Goal: Check status: Check status

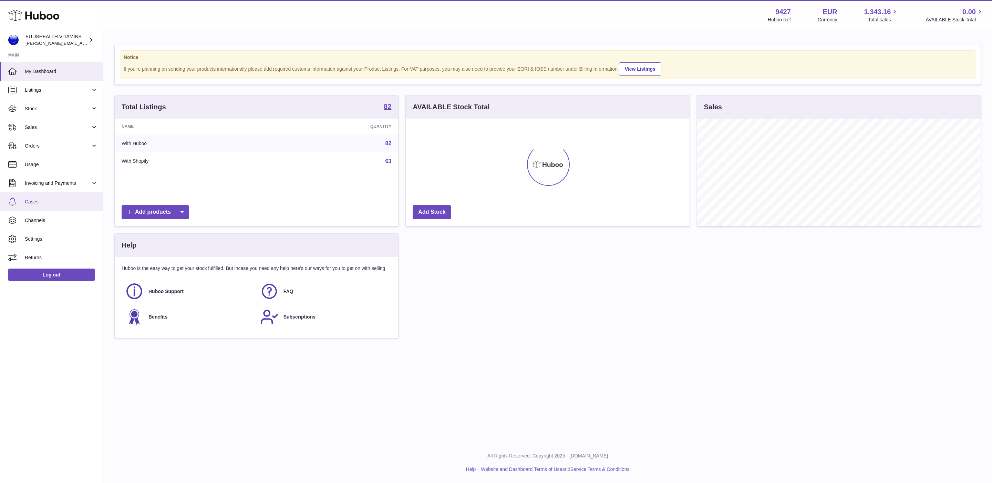
scroll to position [107, 283]
click at [42, 112] on link "Stock" at bounding box center [51, 108] width 103 height 19
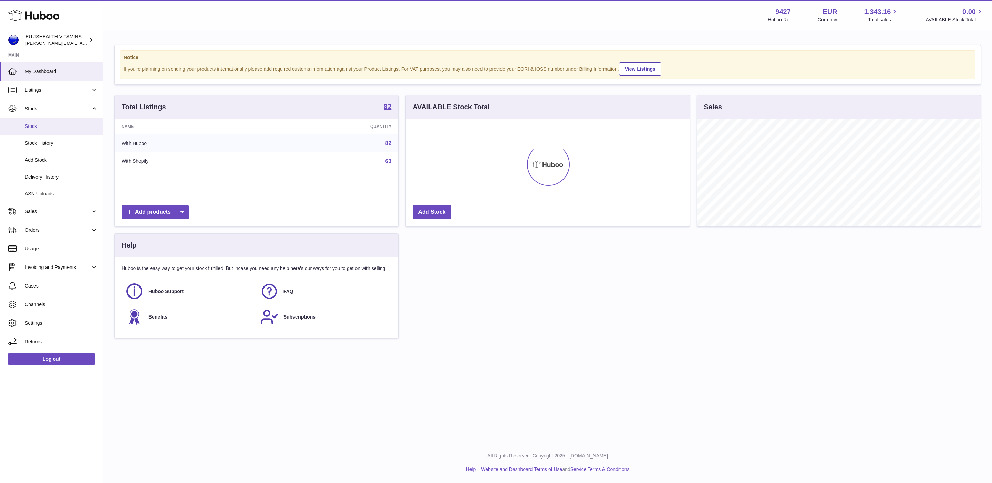
click at [42, 131] on link "Stock" at bounding box center [51, 126] width 103 height 17
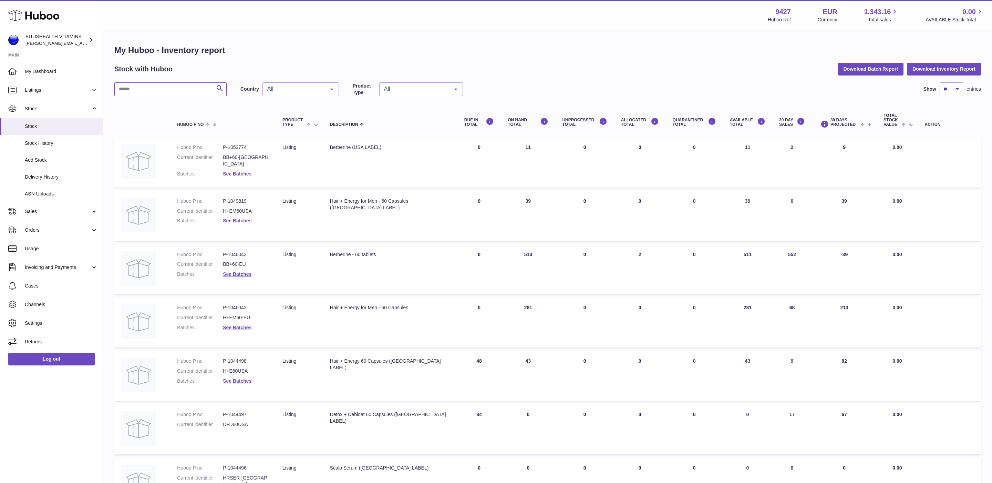
click at [126, 96] on input "text" at bounding box center [170, 89] width 112 height 14
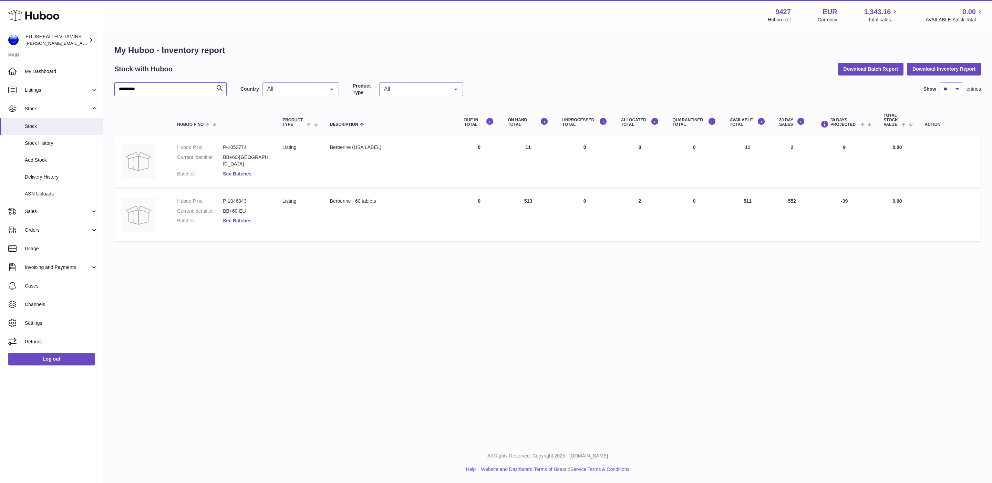
type input "*********"
click at [737, 198] on td "AVAILABLE Total 511" at bounding box center [747, 216] width 49 height 50
